Goal: Navigation & Orientation: Find specific page/section

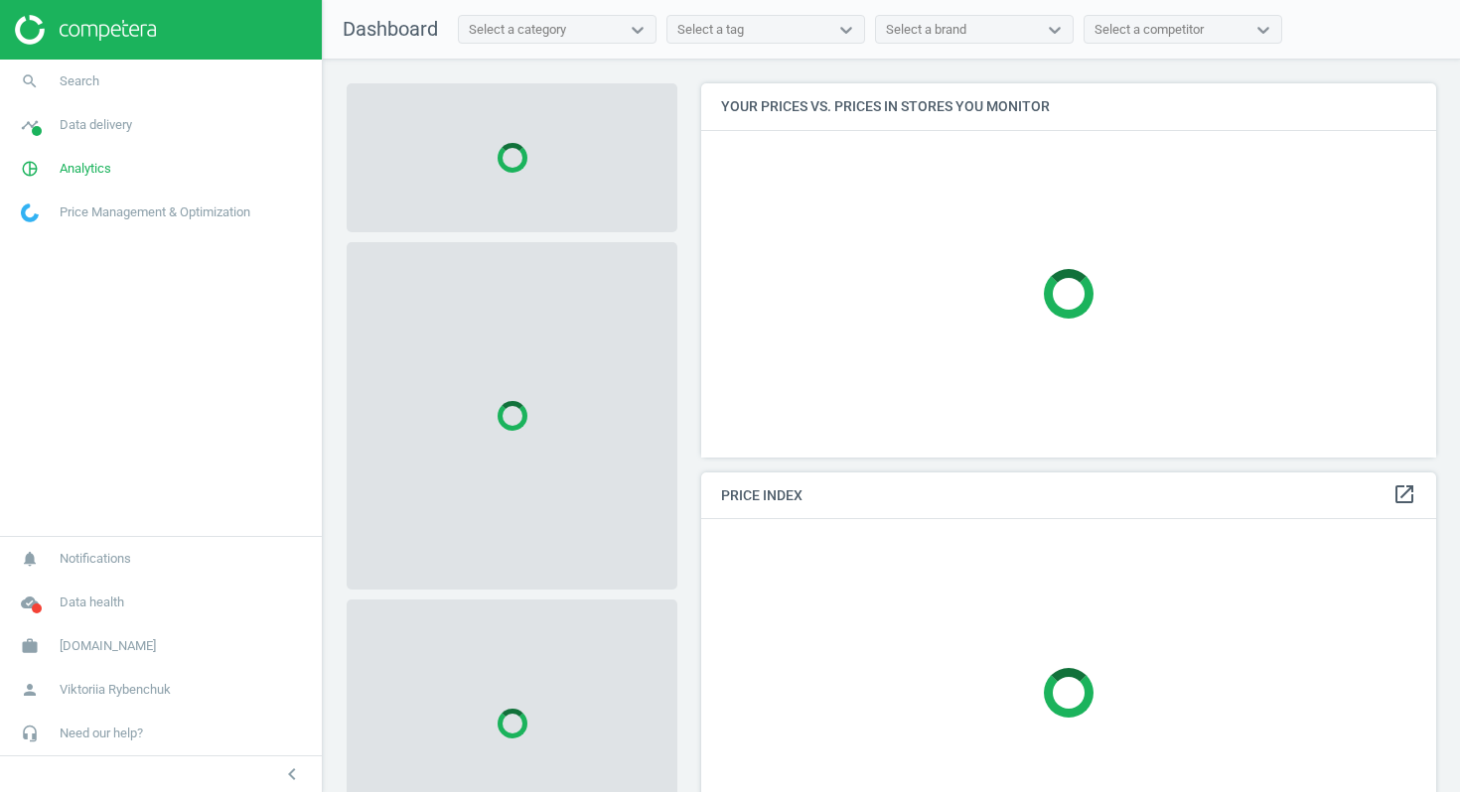
scroll to position [375, 736]
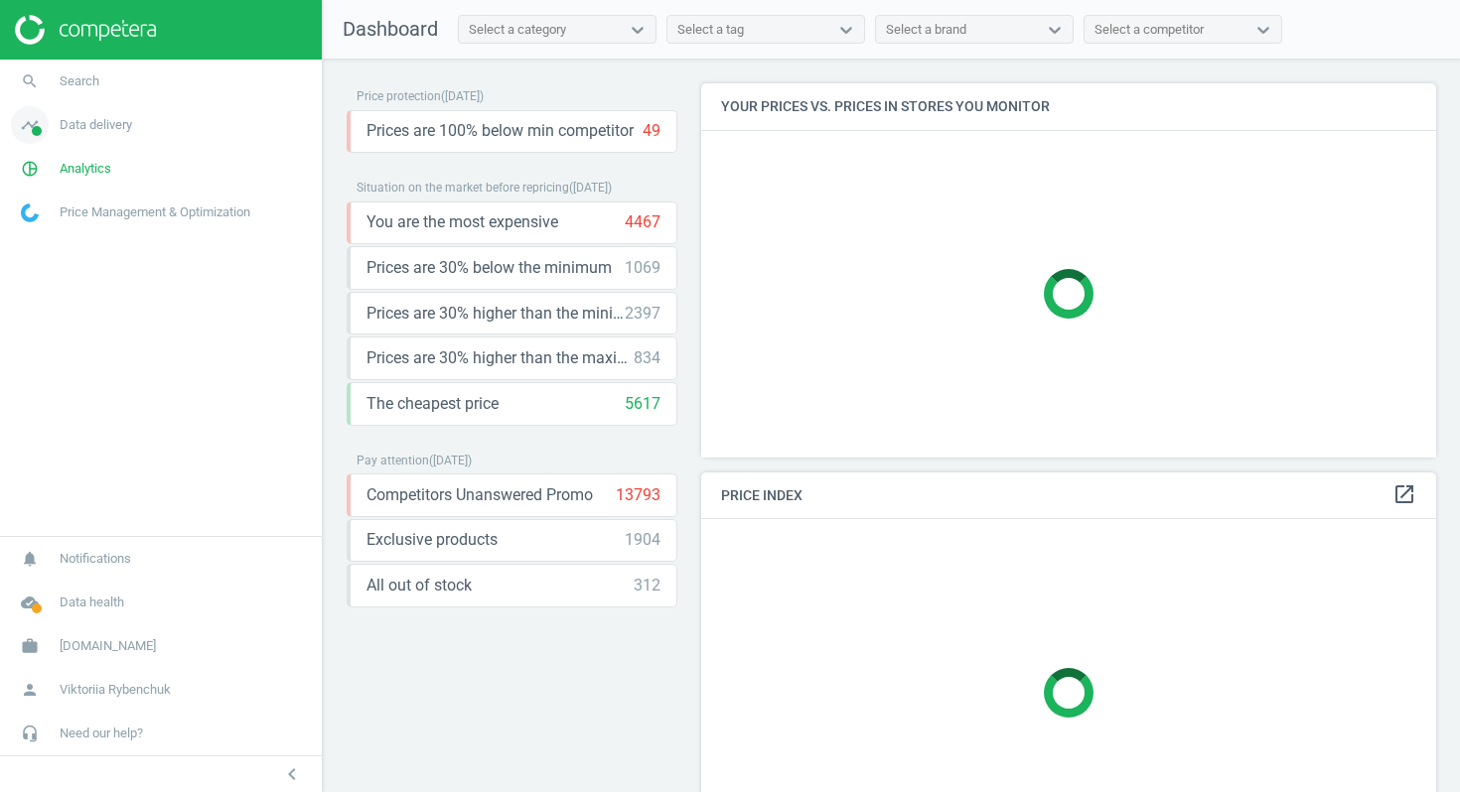
click at [75, 122] on span "Data delivery" at bounding box center [96, 125] width 72 height 18
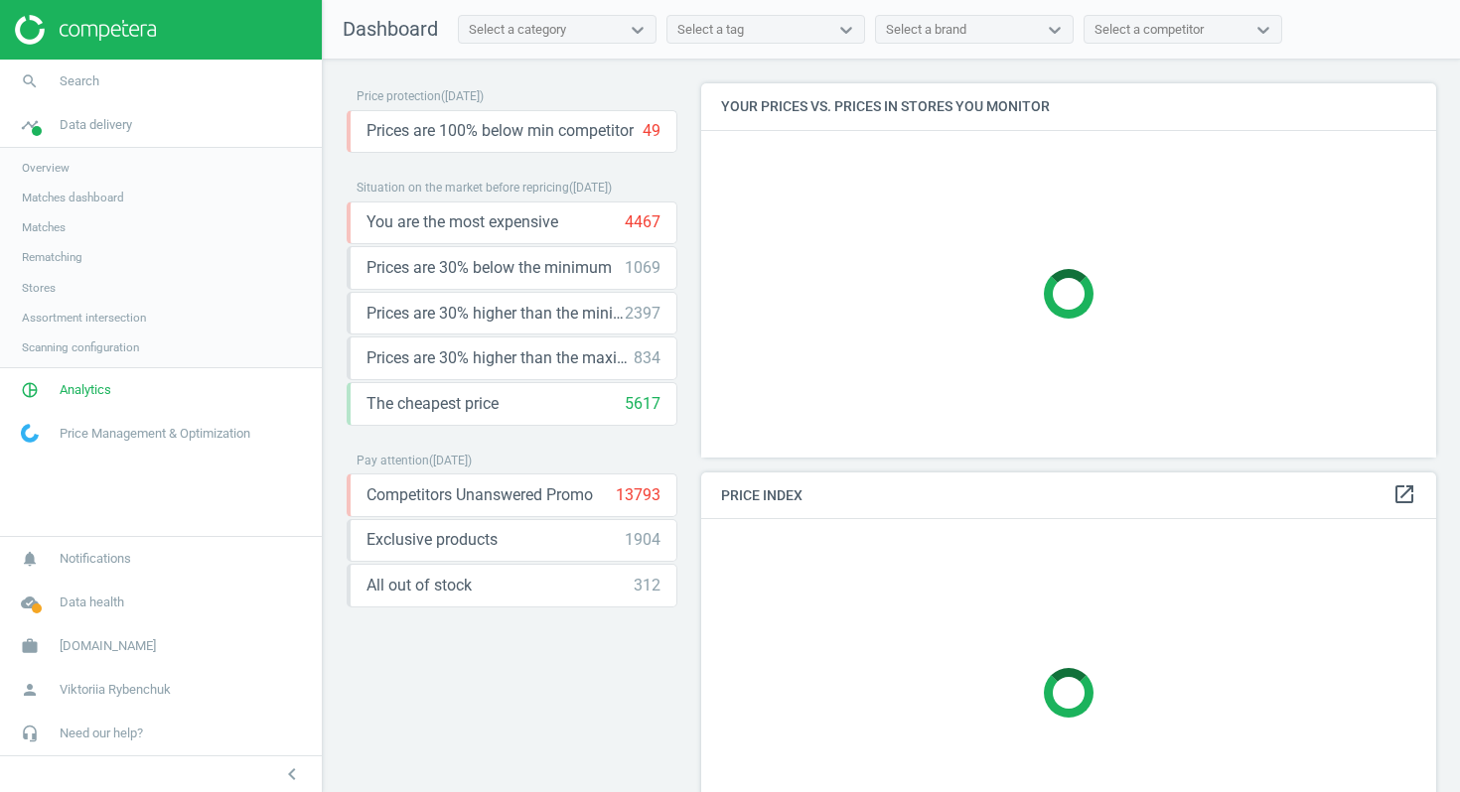
click at [41, 280] on span "Stores" at bounding box center [39, 288] width 34 height 16
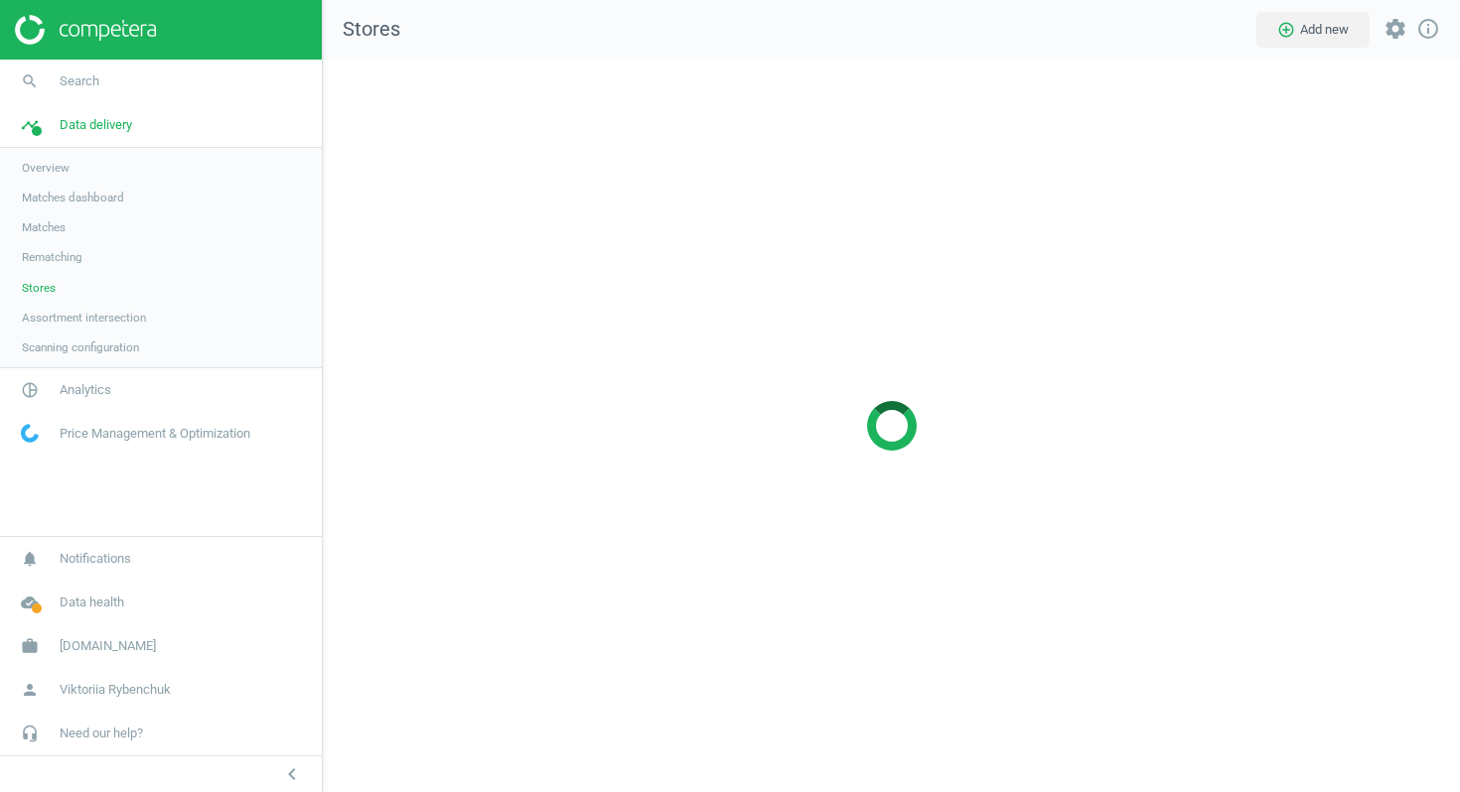
scroll to position [734, 1138]
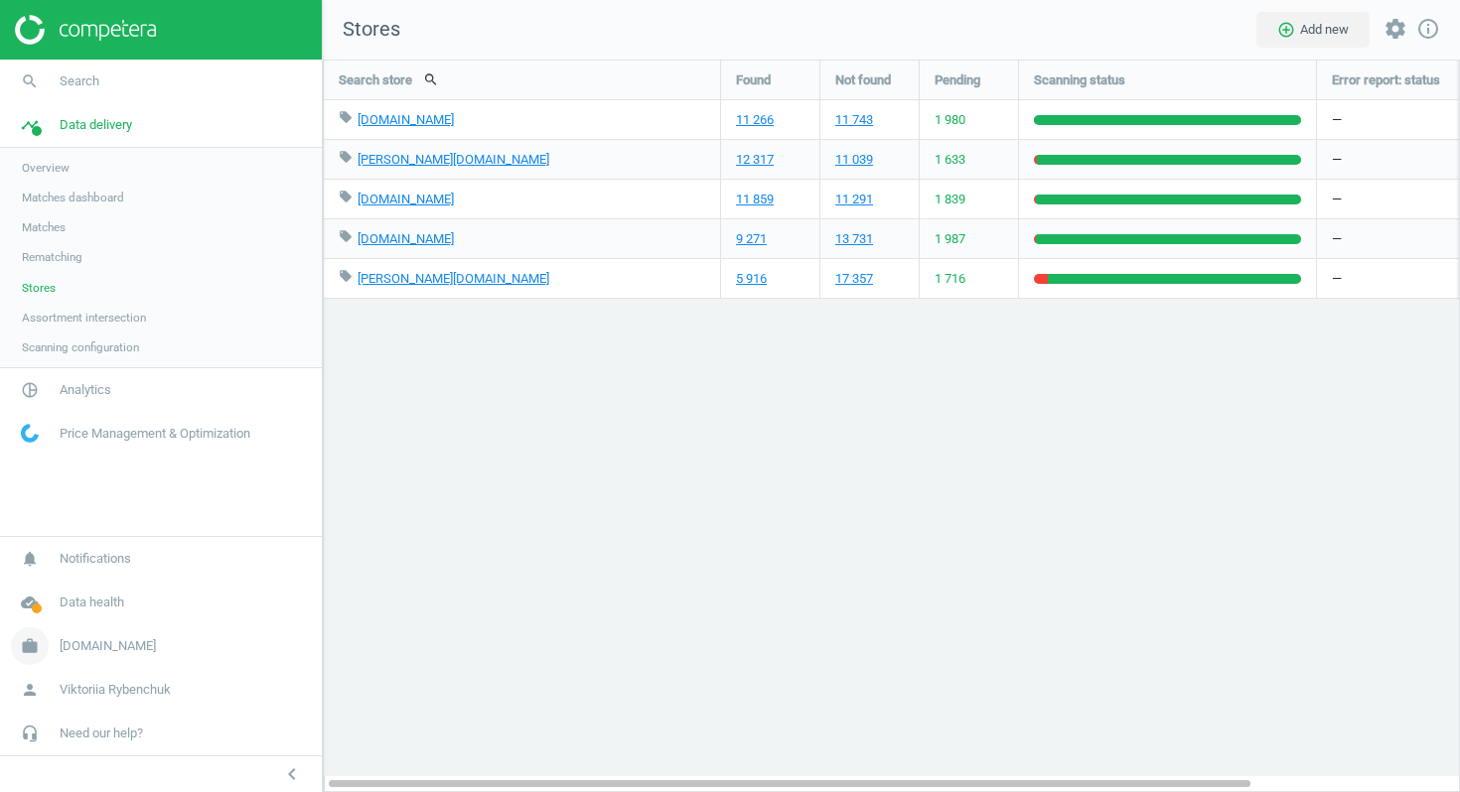
click at [84, 648] on span "[DOMAIN_NAME]" at bounding box center [108, 646] width 96 height 18
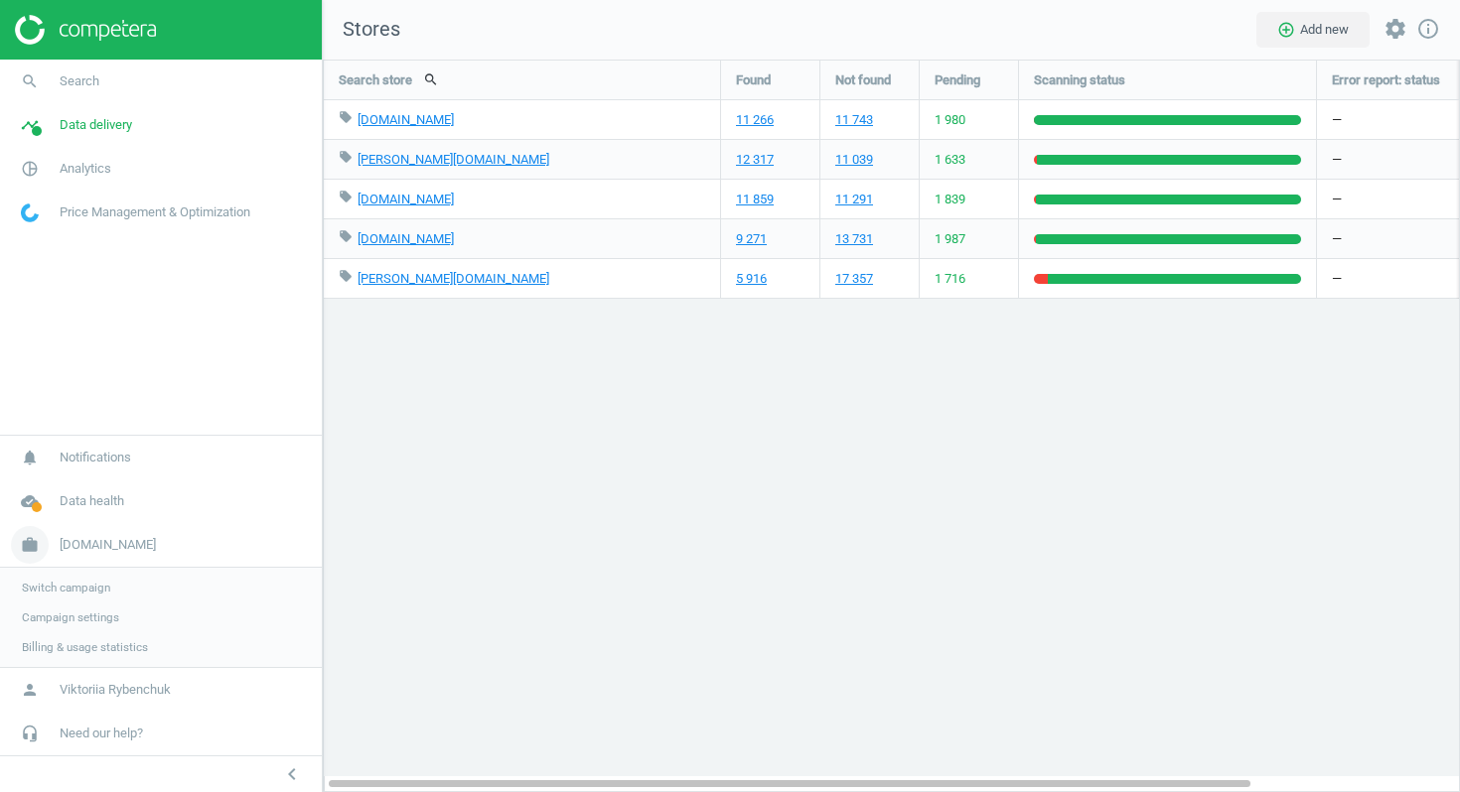
click at [79, 537] on span "[DOMAIN_NAME]" at bounding box center [108, 545] width 96 height 18
click at [84, 650] on span "[DOMAIN_NAME]" at bounding box center [108, 646] width 96 height 18
click at [70, 587] on span "Switch campaign" at bounding box center [66, 588] width 88 height 16
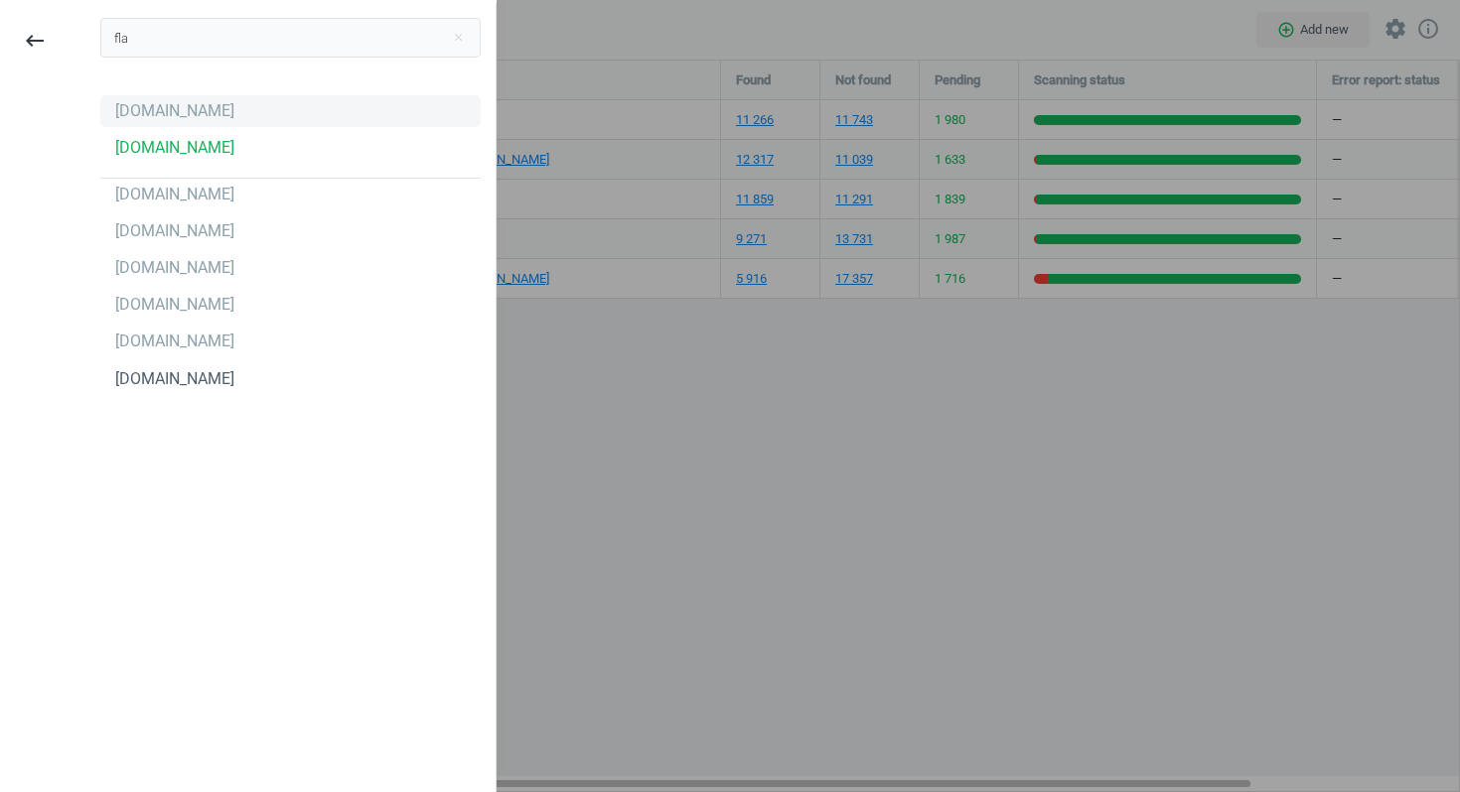
type input "fla"
click at [159, 109] on div "Flaconi.be" at bounding box center [174, 111] width 119 height 22
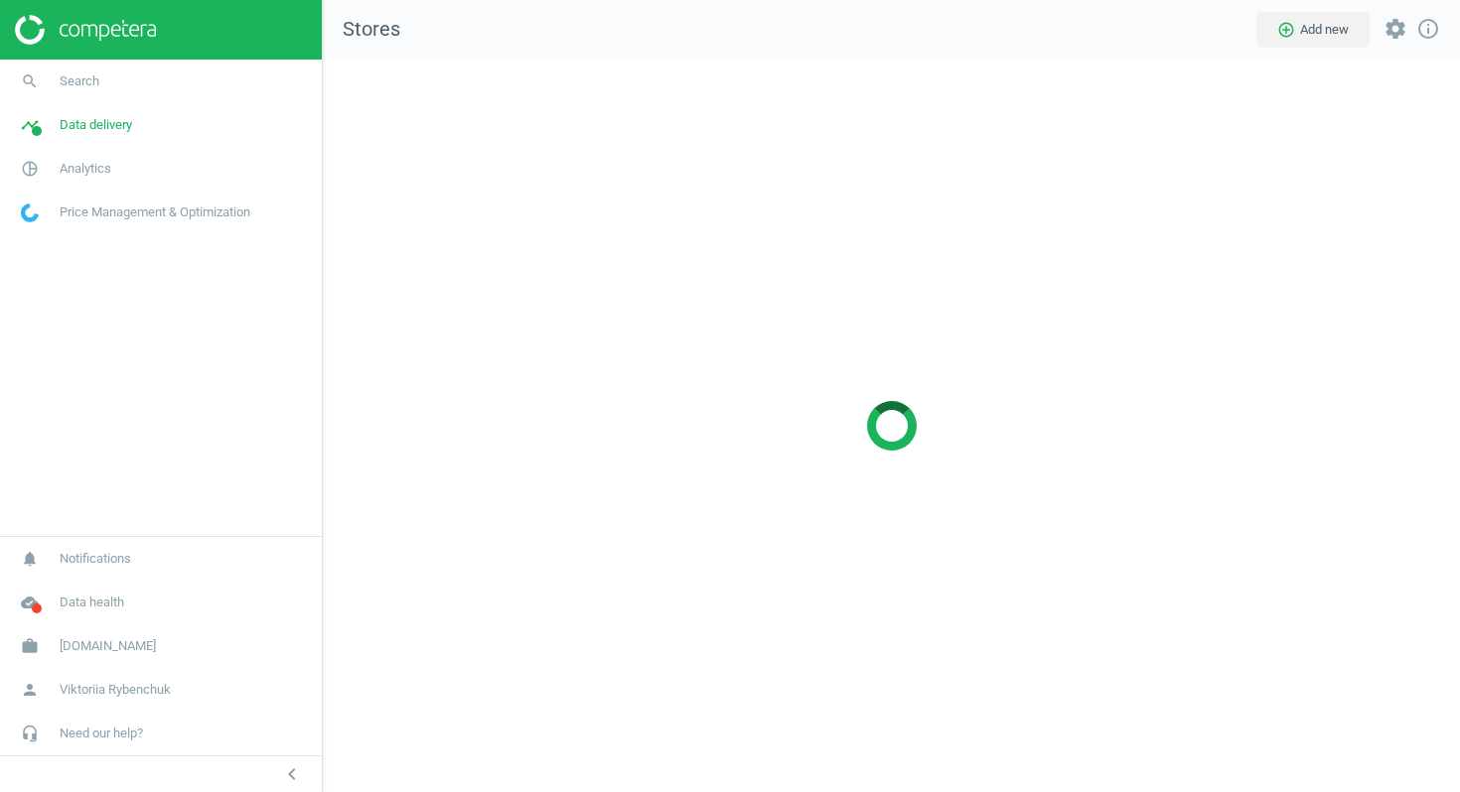
scroll to position [734, 1138]
click at [92, 117] on span "Data delivery" at bounding box center [96, 125] width 72 height 18
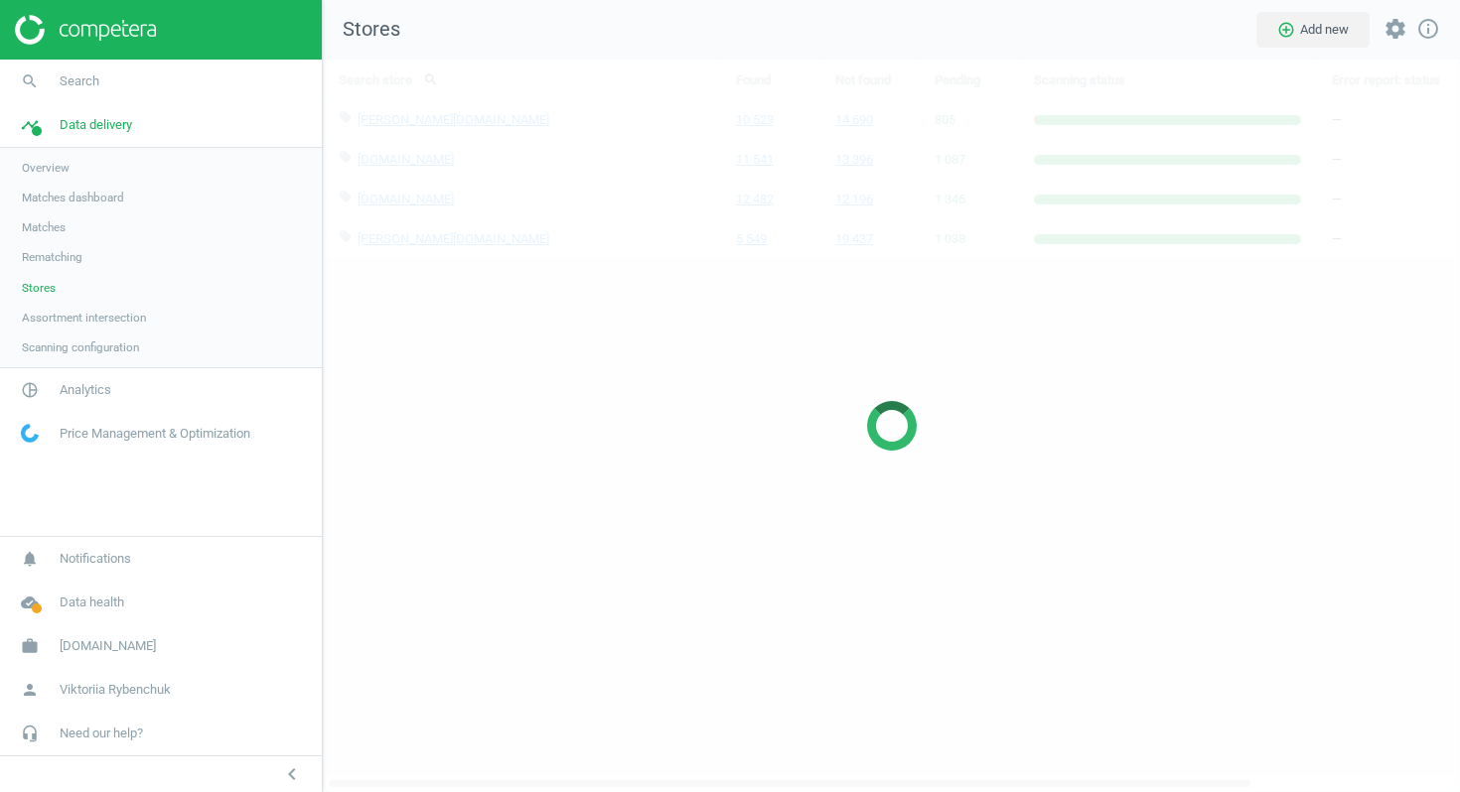
click at [530, 459] on div at bounding box center [891, 426] width 1137 height 733
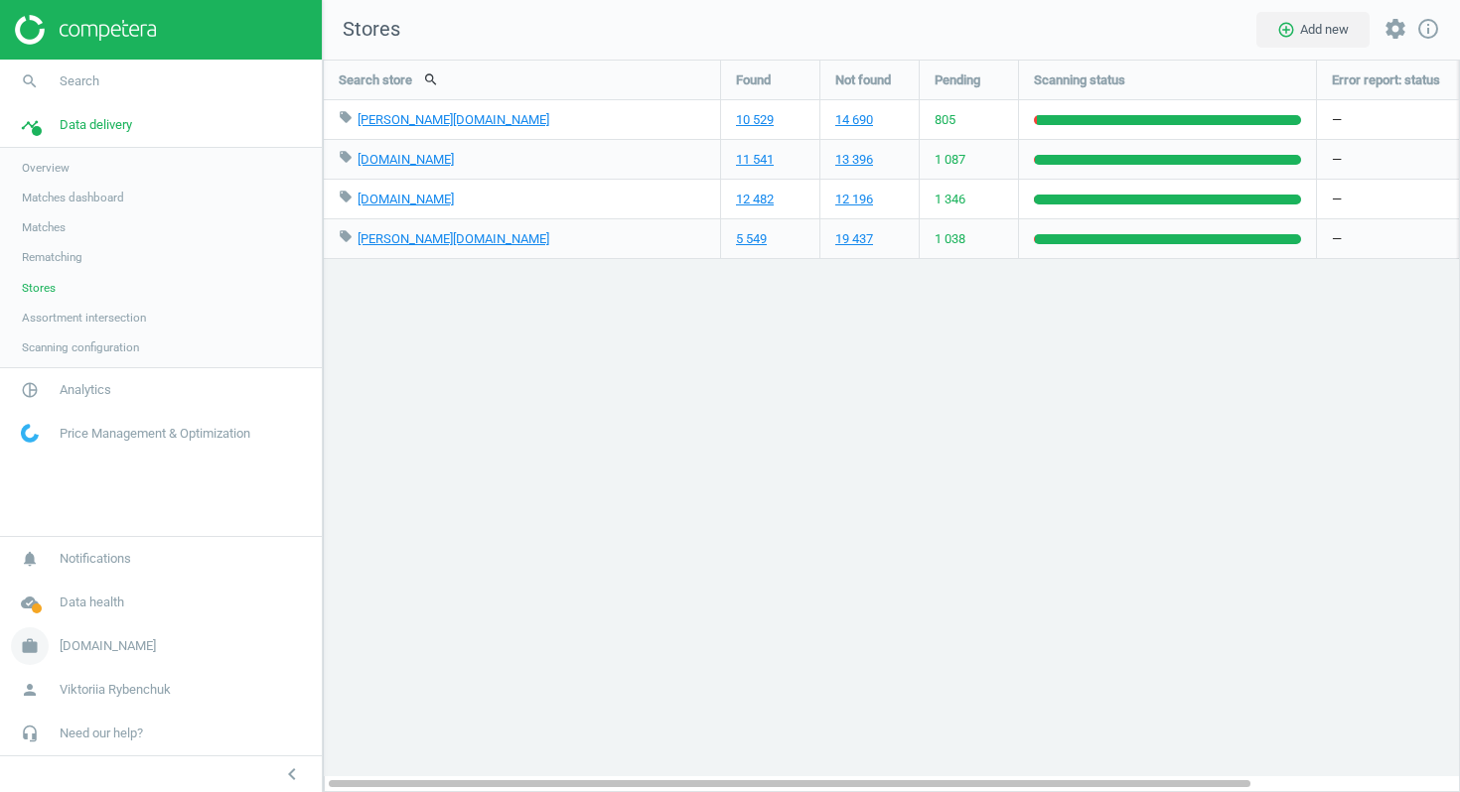
click at [90, 647] on span "[DOMAIN_NAME]" at bounding box center [108, 646] width 96 height 18
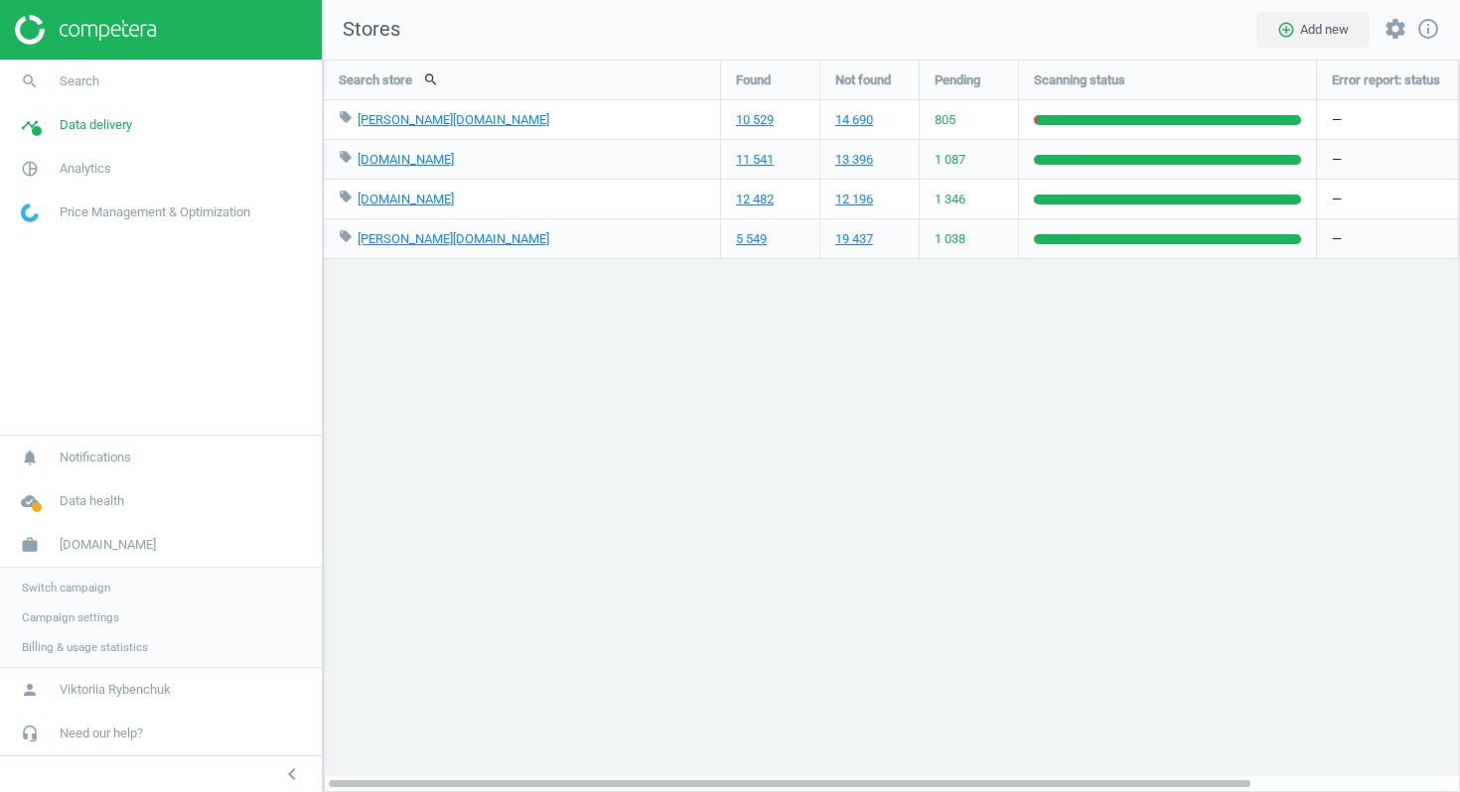
click at [79, 588] on span "Switch campaign" at bounding box center [66, 588] width 88 height 16
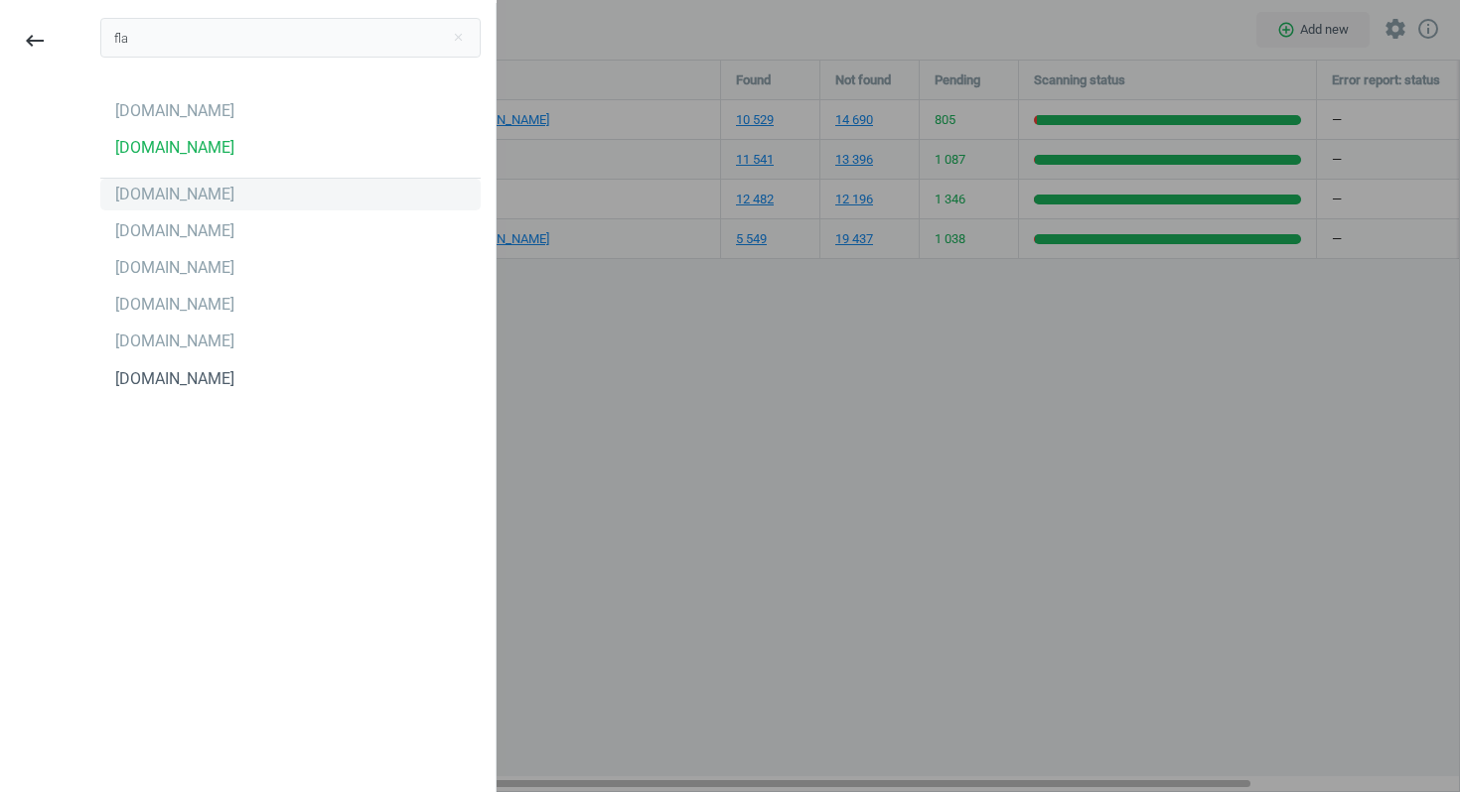
type input "fla"
click at [167, 203] on div "[DOMAIN_NAME]" at bounding box center [174, 195] width 119 height 22
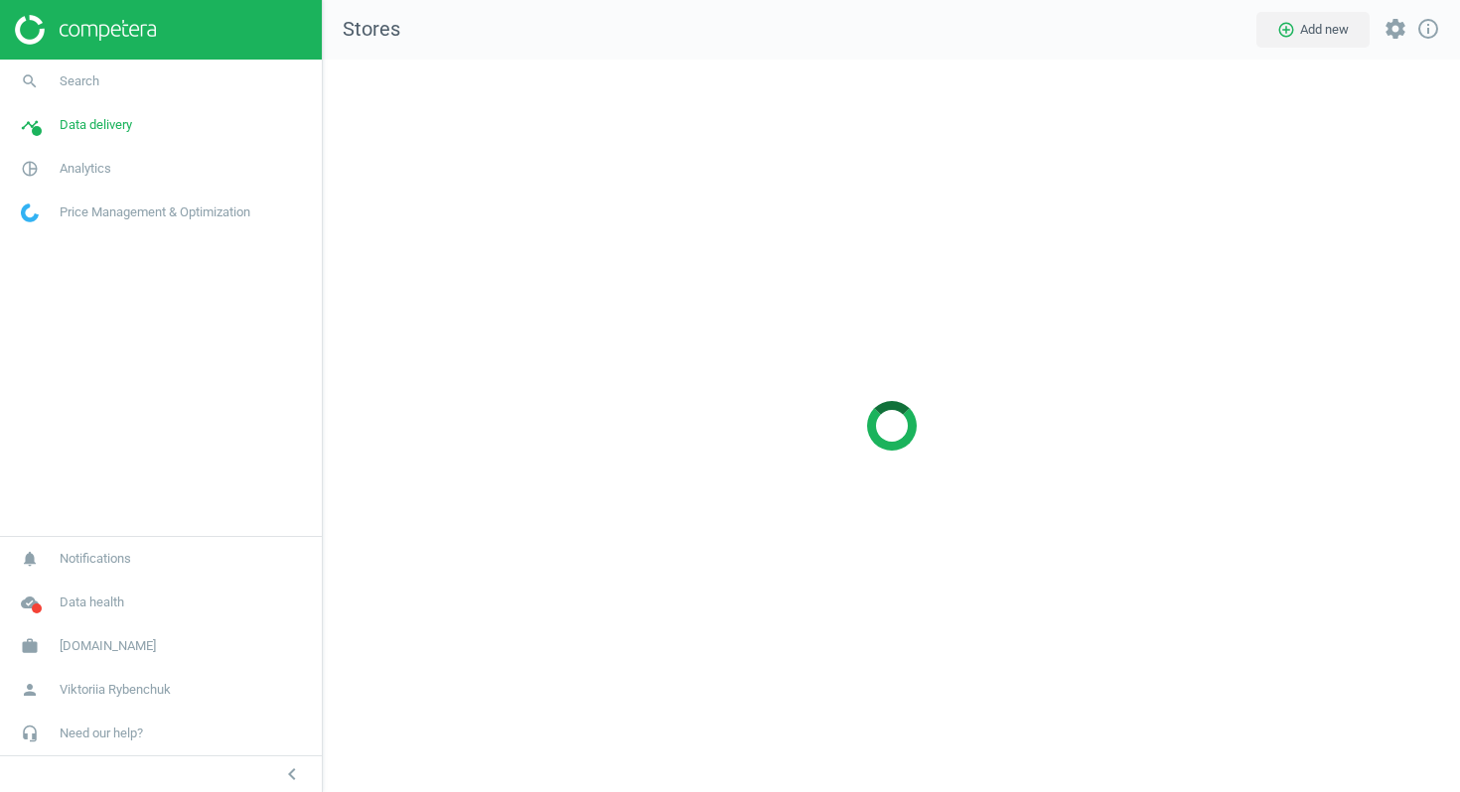
scroll to position [734, 1138]
click at [97, 126] on span "Data delivery" at bounding box center [96, 125] width 72 height 18
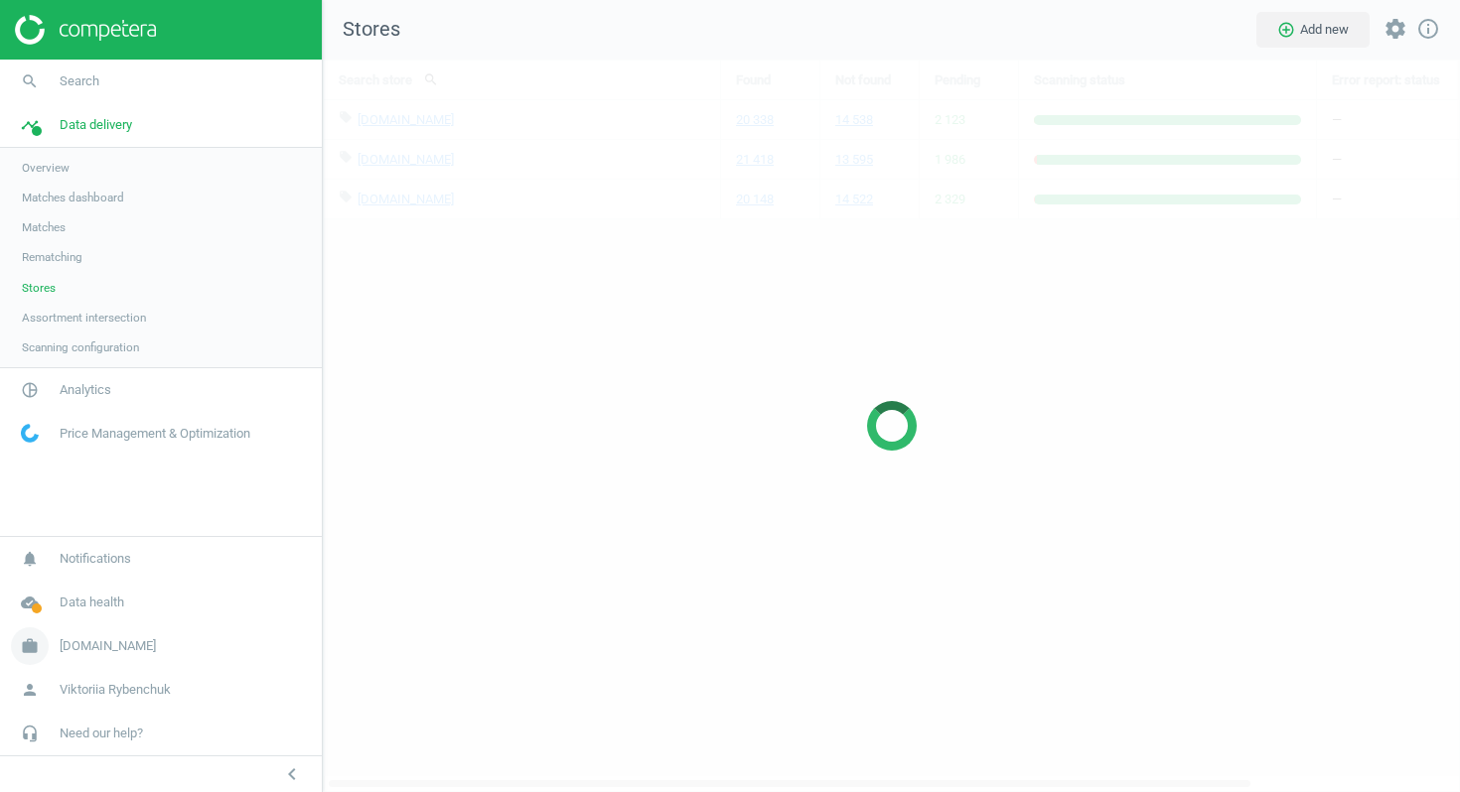
click at [83, 644] on span "[DOMAIN_NAME]" at bounding box center [108, 646] width 96 height 18
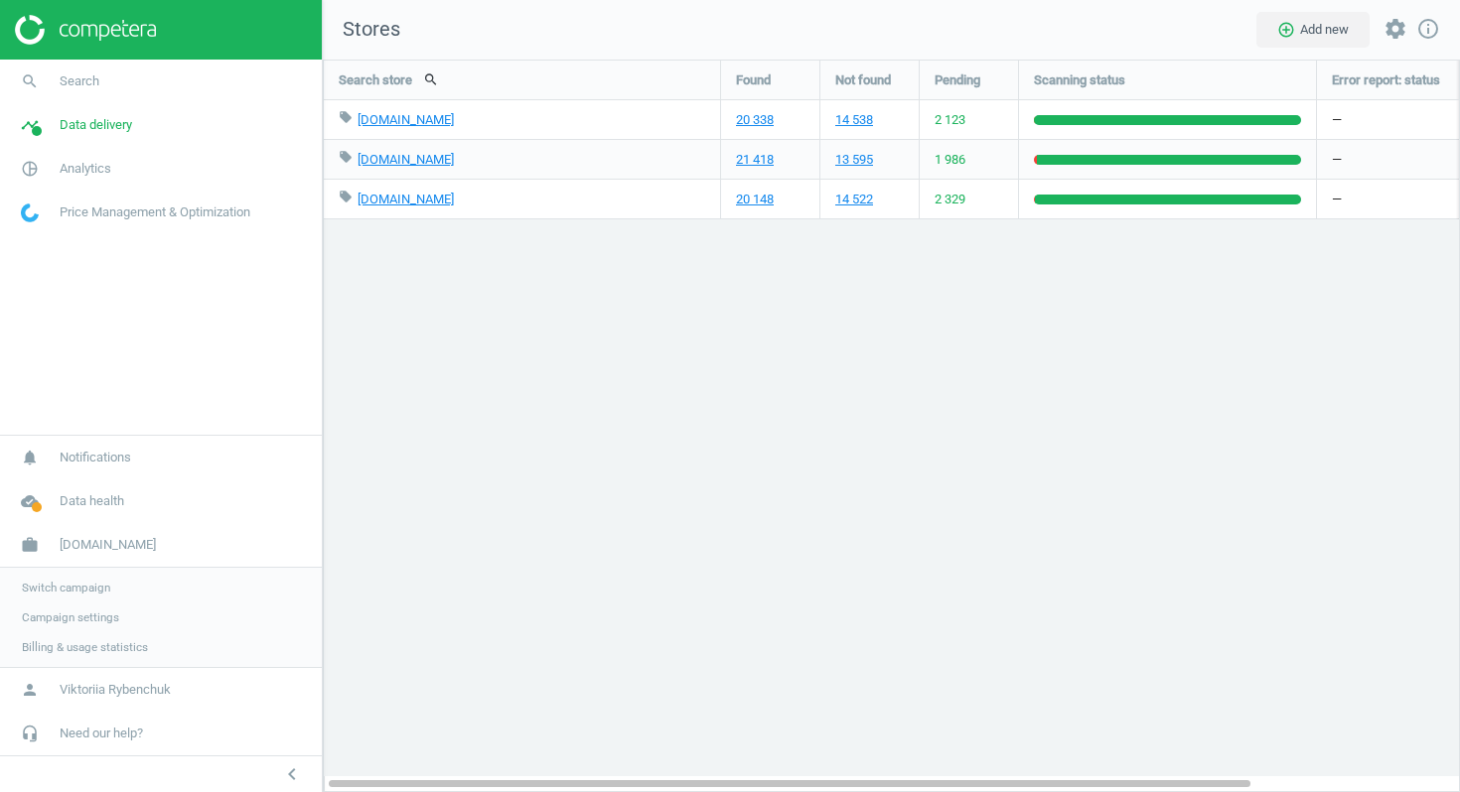
click at [84, 588] on span "Switch campaign" at bounding box center [66, 588] width 88 height 16
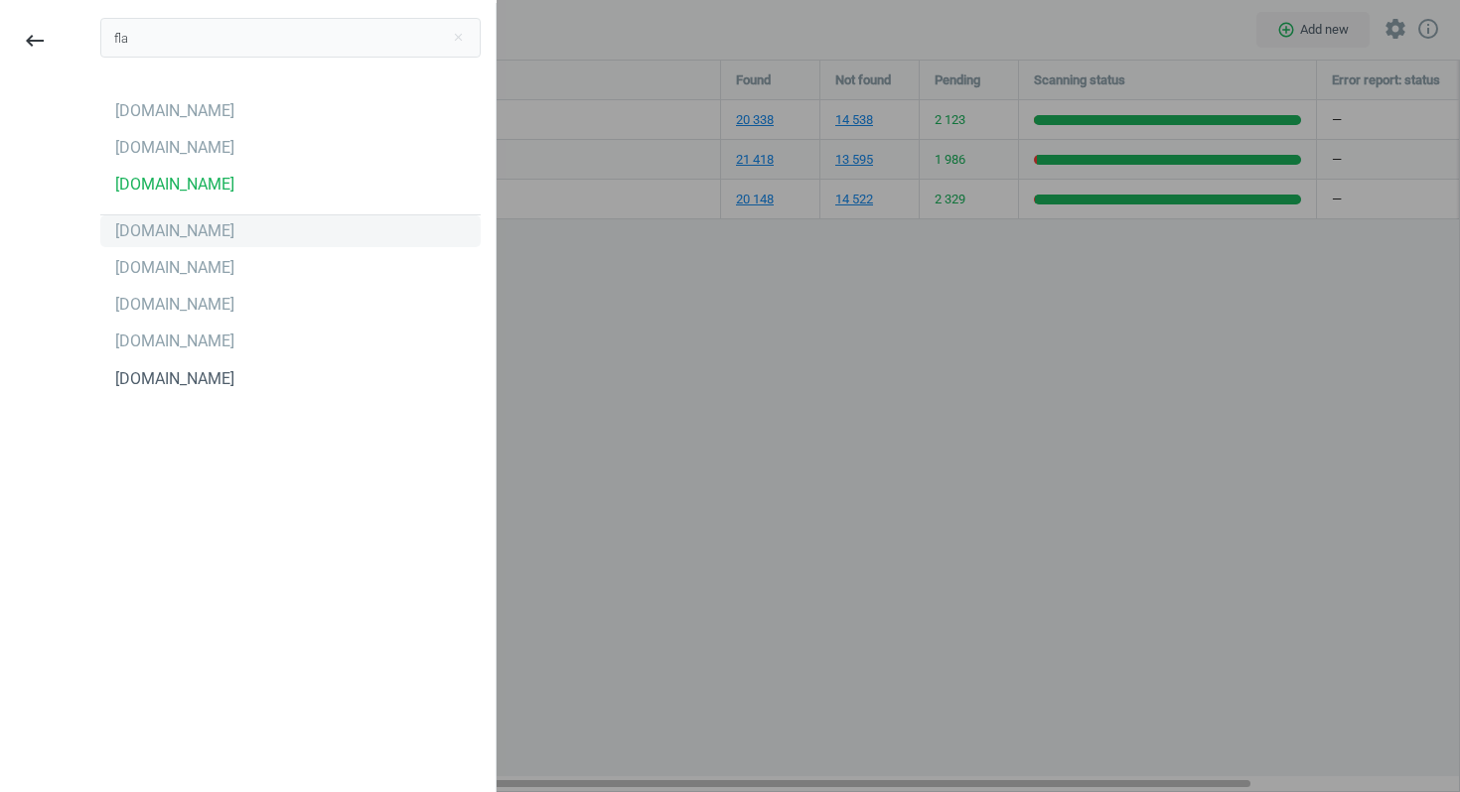
type input "fla"
click at [176, 239] on div "[DOMAIN_NAME]" at bounding box center [174, 231] width 119 height 22
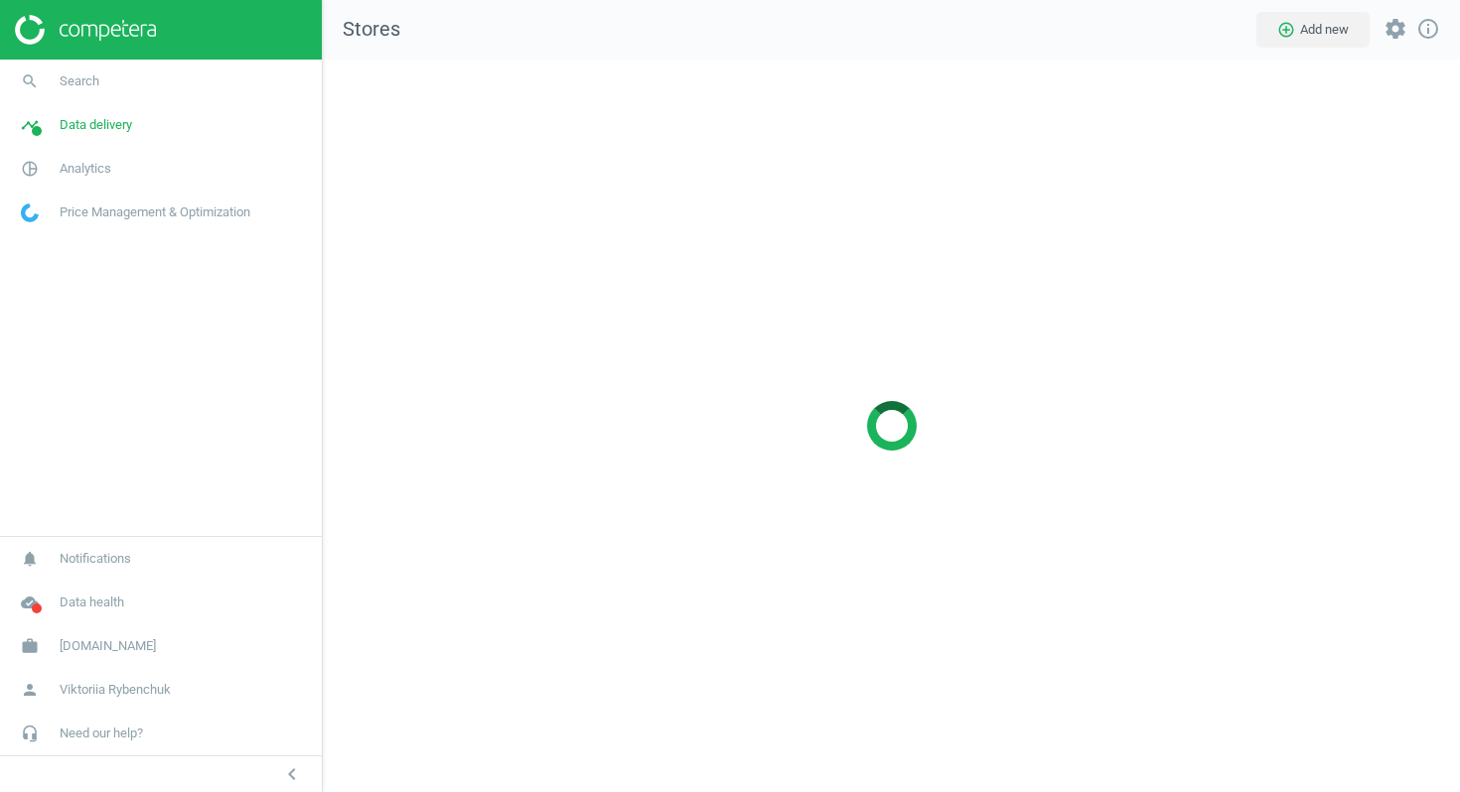
scroll to position [734, 1138]
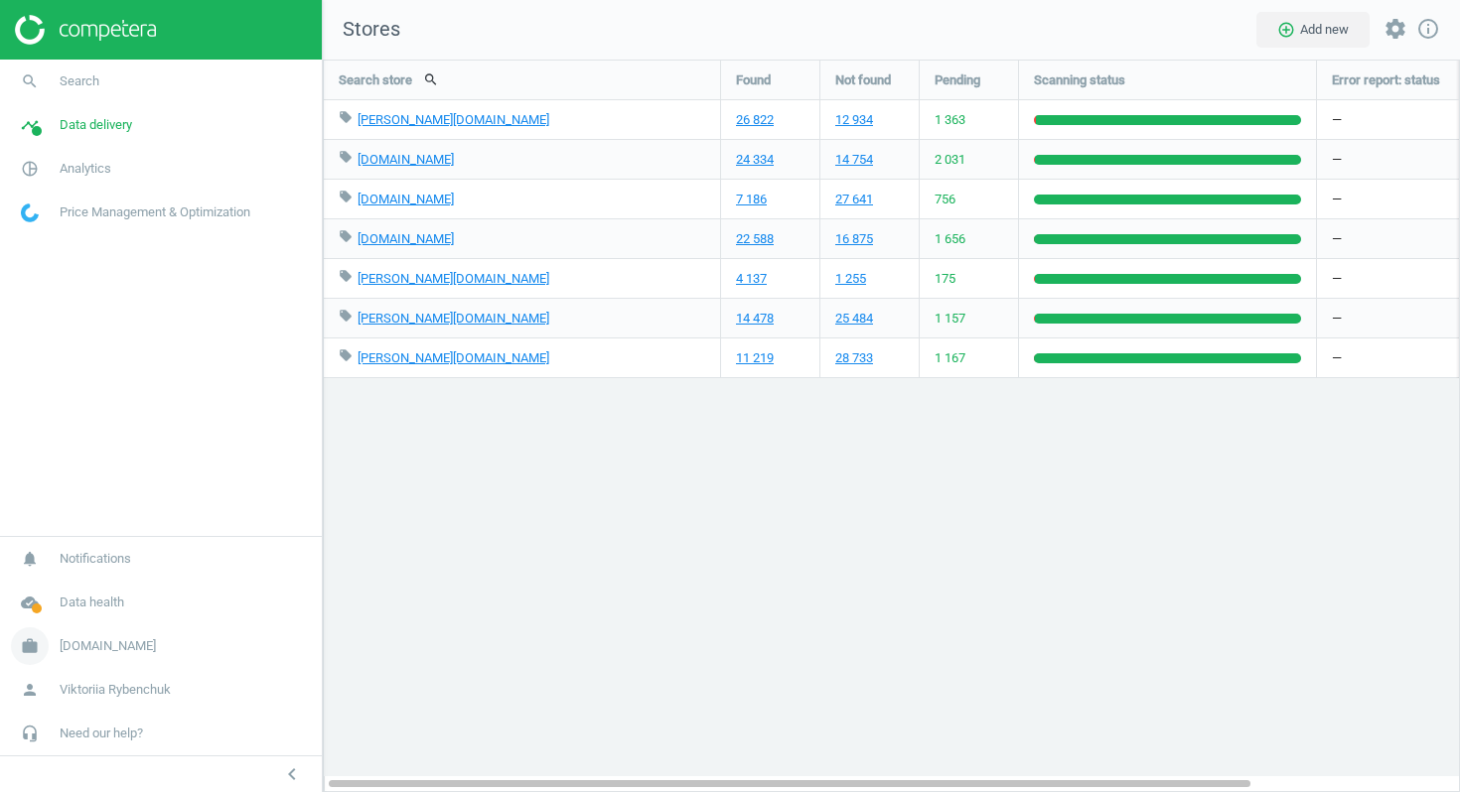
click at [87, 648] on span "[DOMAIN_NAME]" at bounding box center [108, 646] width 96 height 18
click at [67, 593] on span "Switch campaign" at bounding box center [66, 588] width 88 height 16
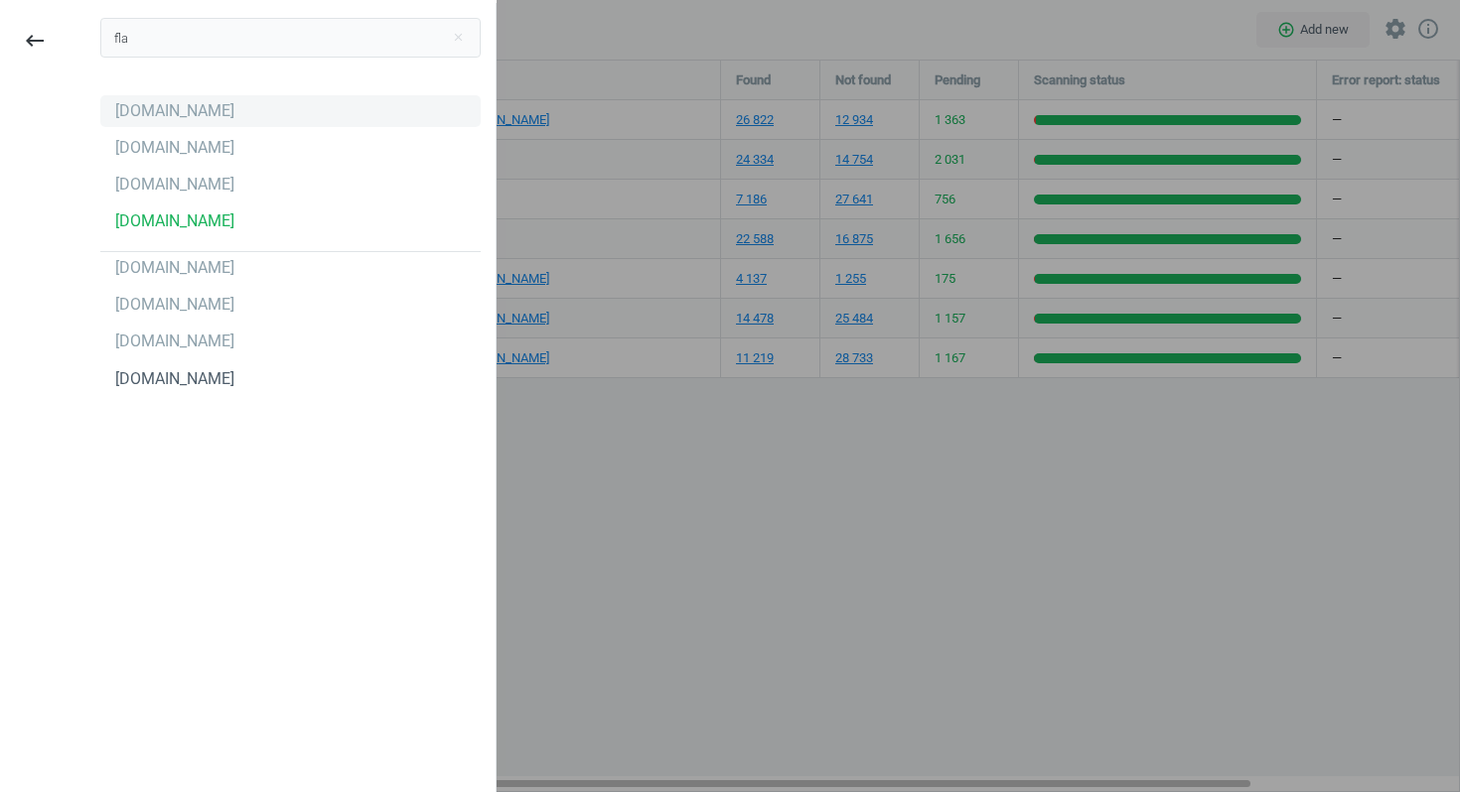
type input "fla"
click at [168, 122] on div "[DOMAIN_NAME]" at bounding box center [290, 111] width 380 height 32
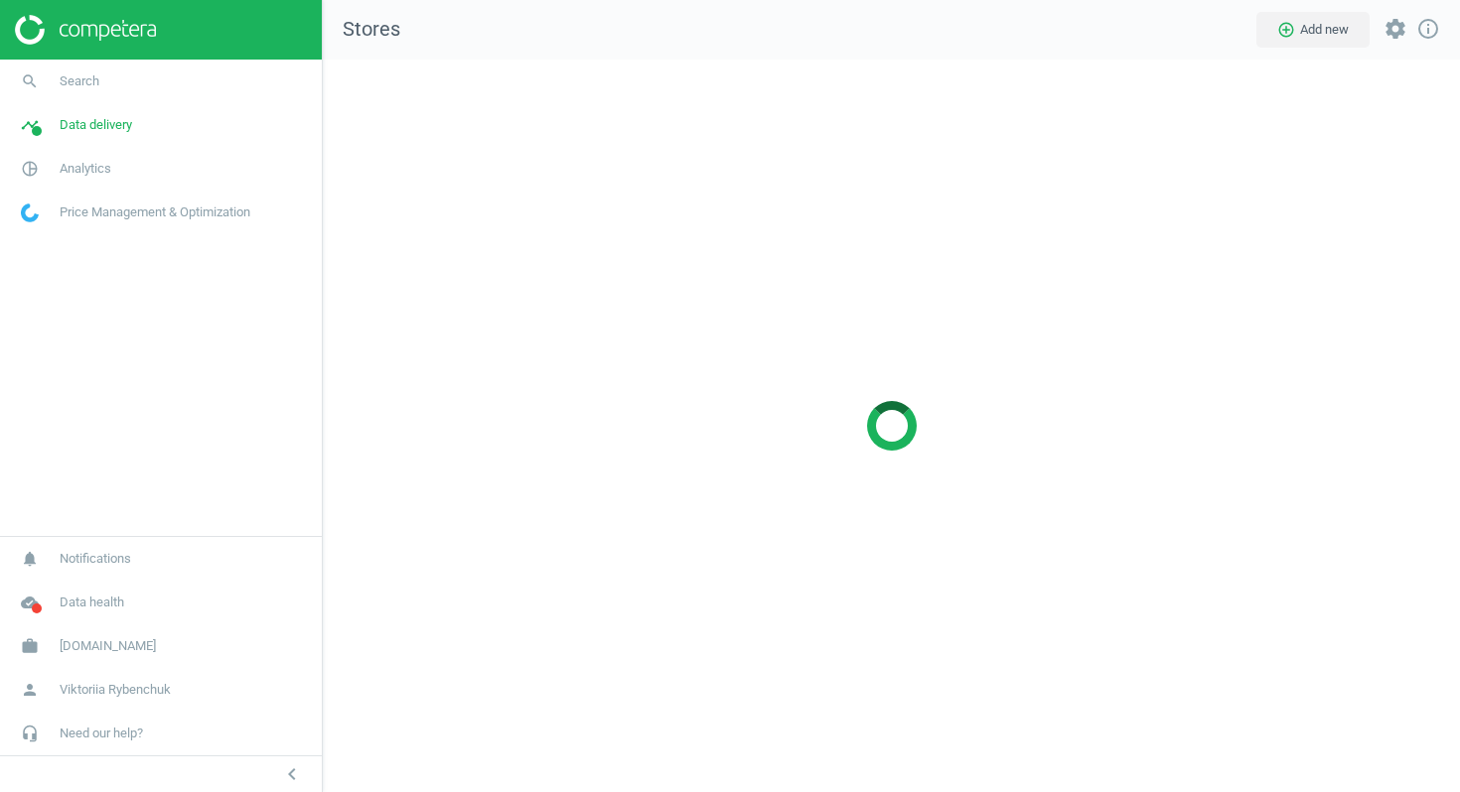
scroll to position [734, 1138]
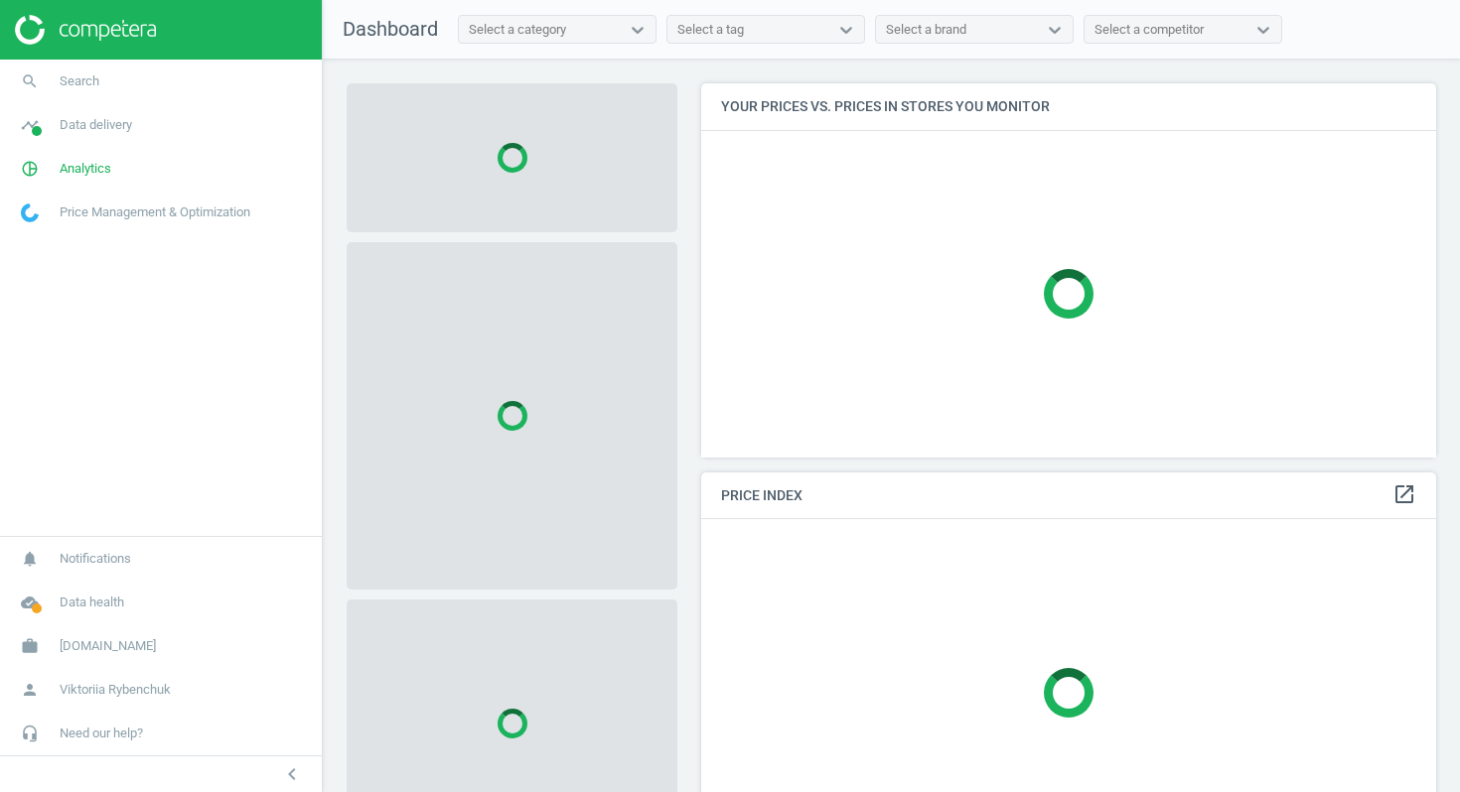
scroll to position [375, 736]
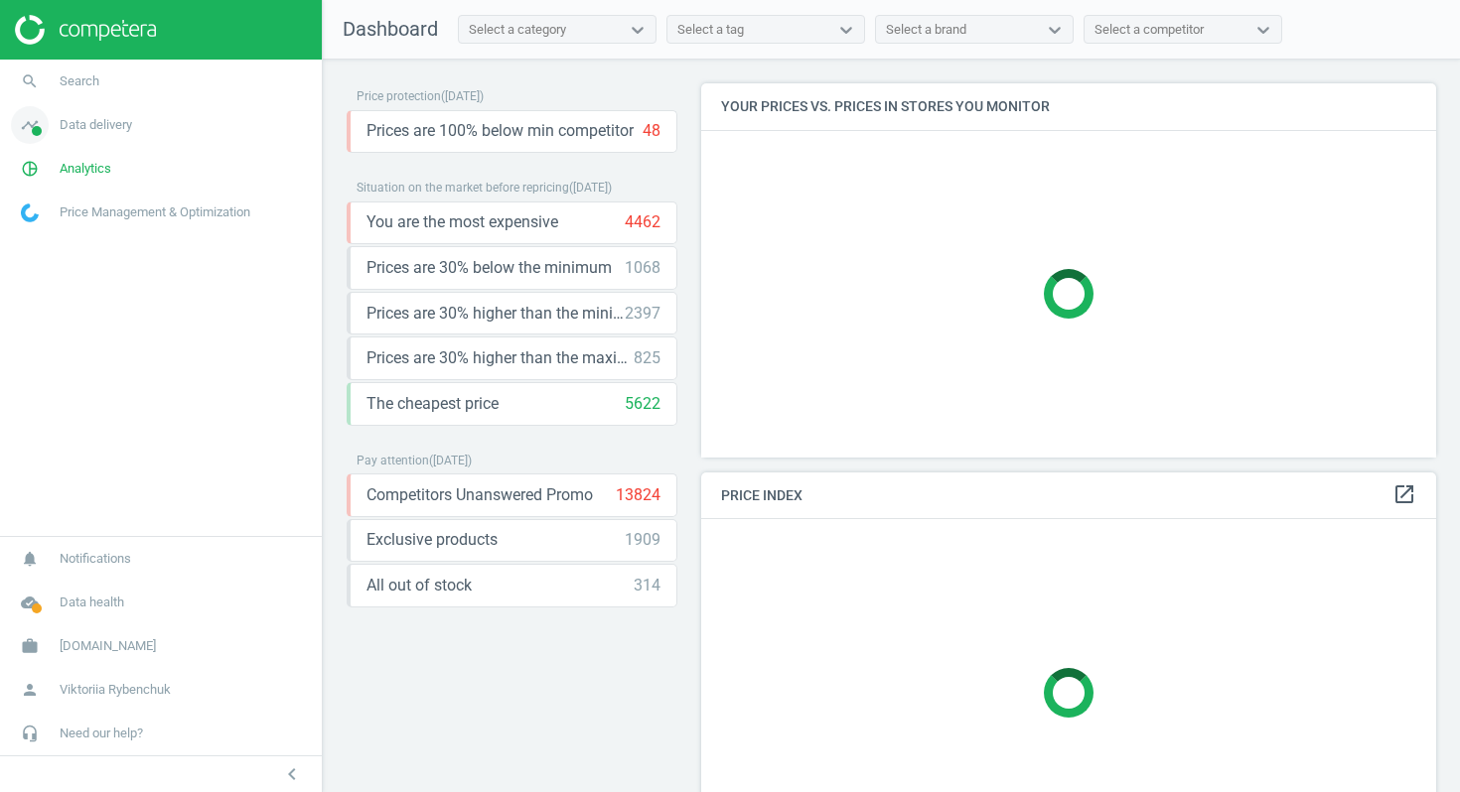
click at [104, 132] on span "Data delivery" at bounding box center [96, 125] width 72 height 18
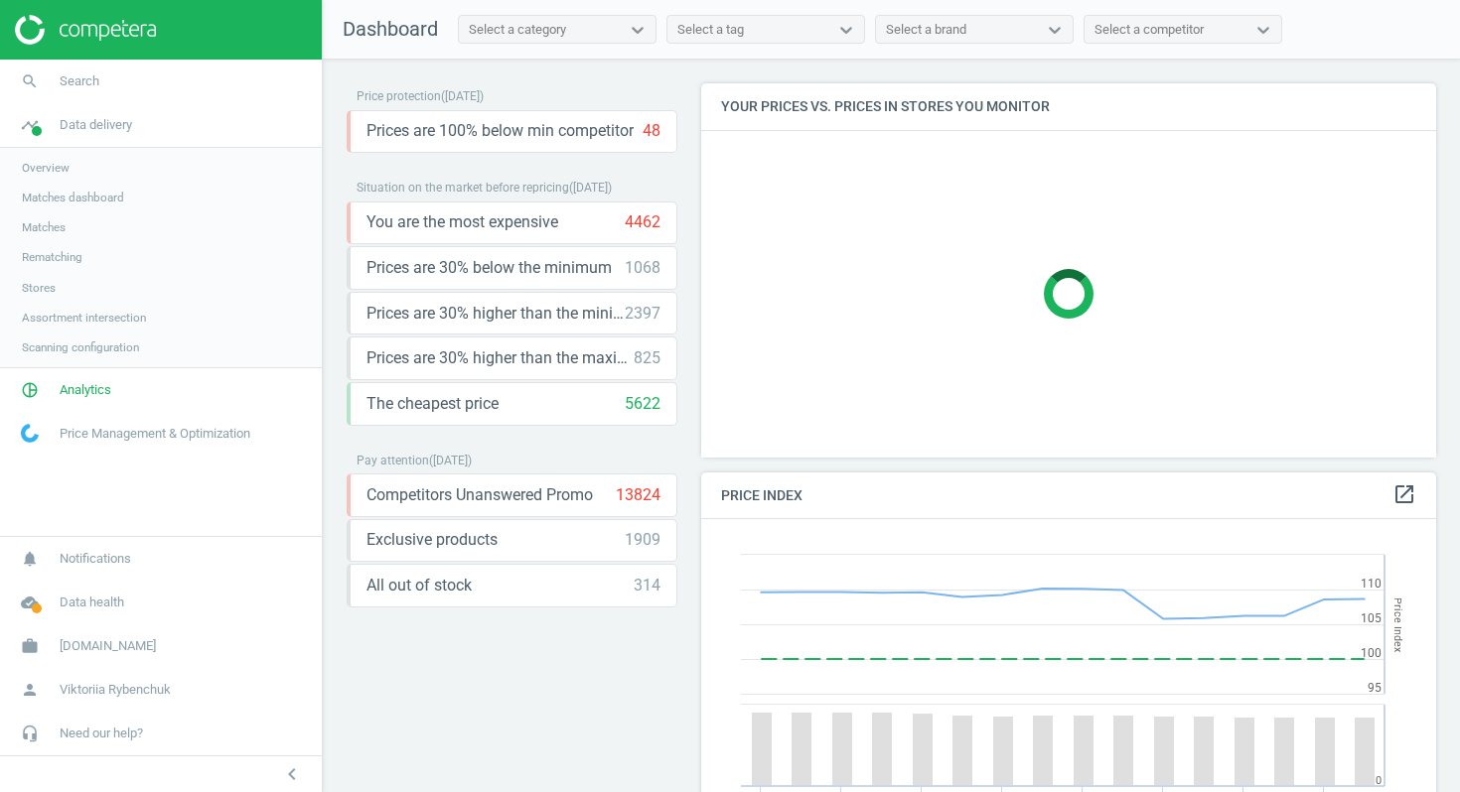
scroll to position [395, 736]
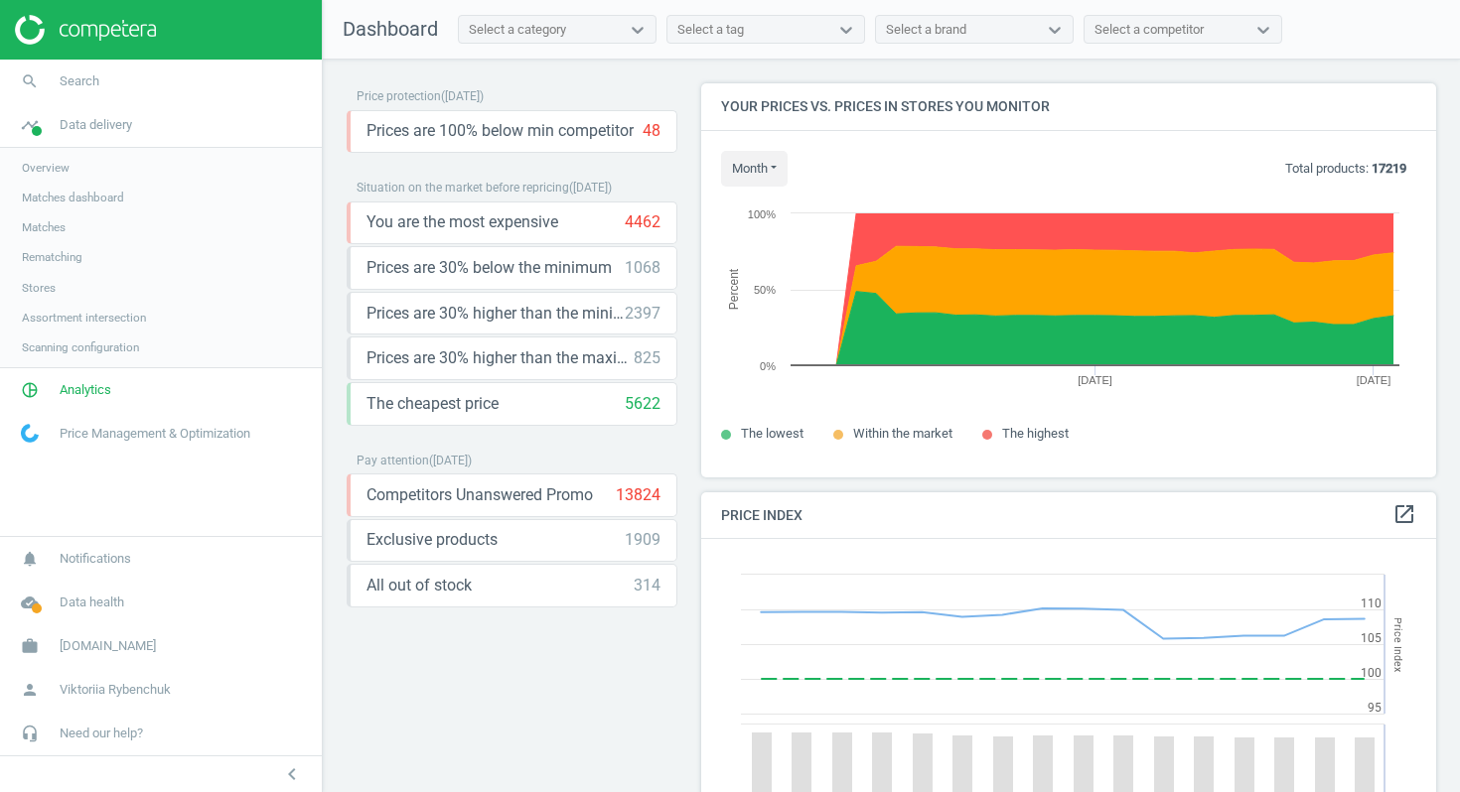
click at [49, 288] on span "Stores" at bounding box center [39, 288] width 34 height 16
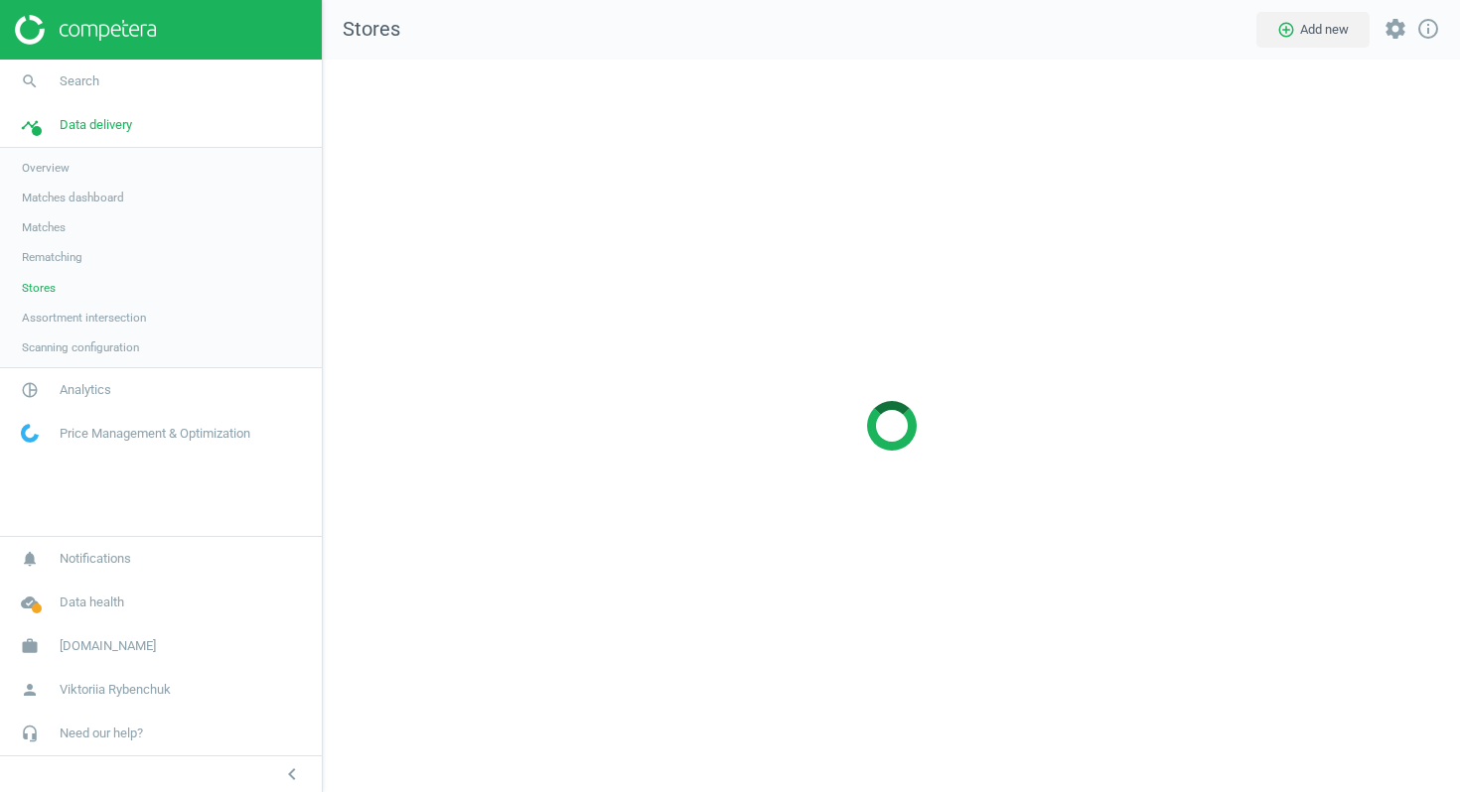
scroll to position [734, 1138]
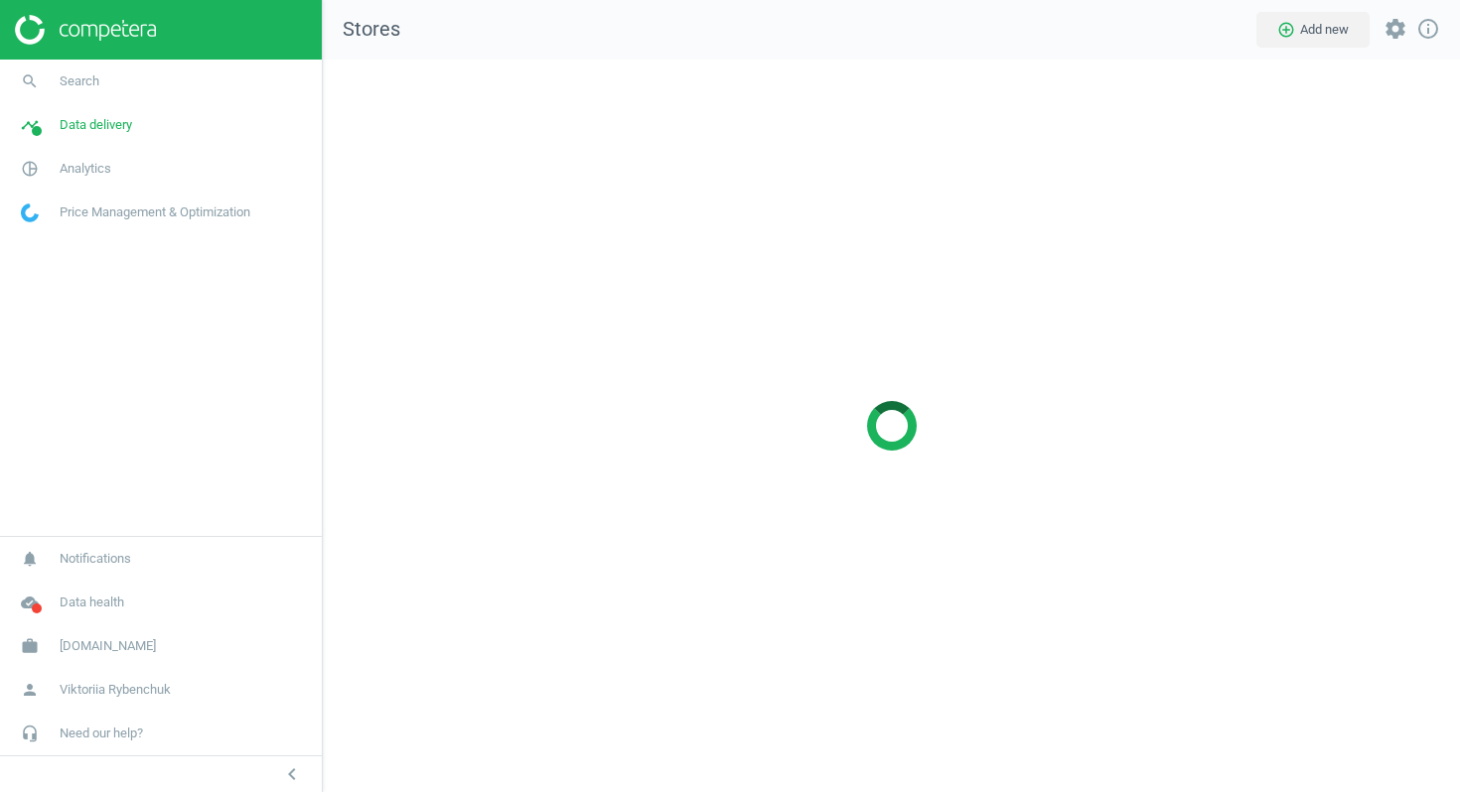
scroll to position [734, 1138]
